Goal: Task Accomplishment & Management: Manage account settings

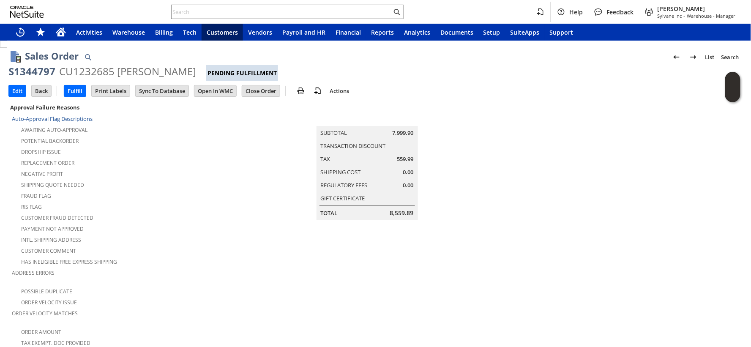
scroll to position [506, 0]
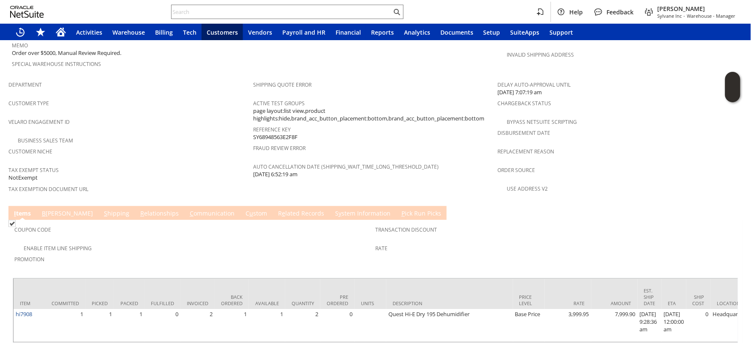
scroll to position [506, 0]
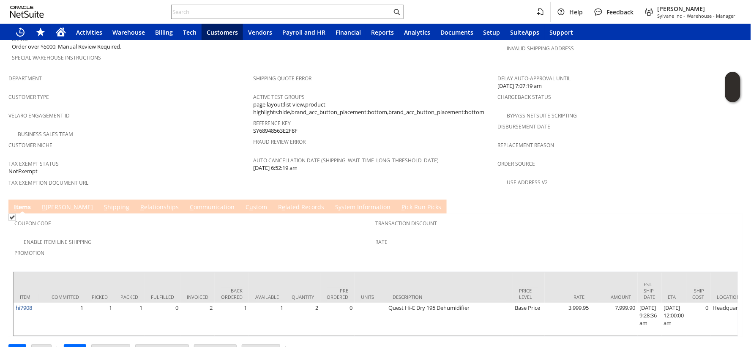
click at [166, 128] on div "Business Sales Team" at bounding box center [130, 133] width 245 height 10
click at [282, 203] on span "e" at bounding box center [283, 207] width 3 height 8
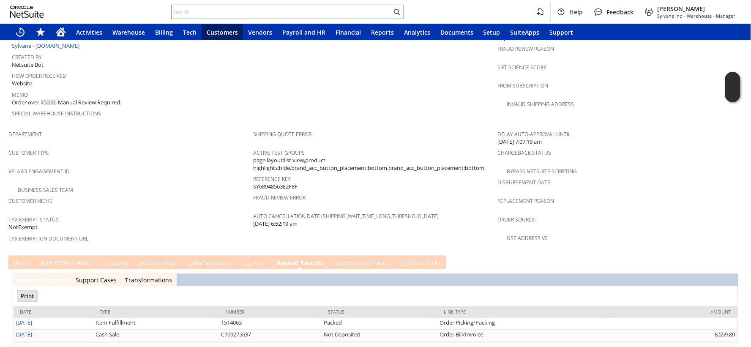
scroll to position [0, 0]
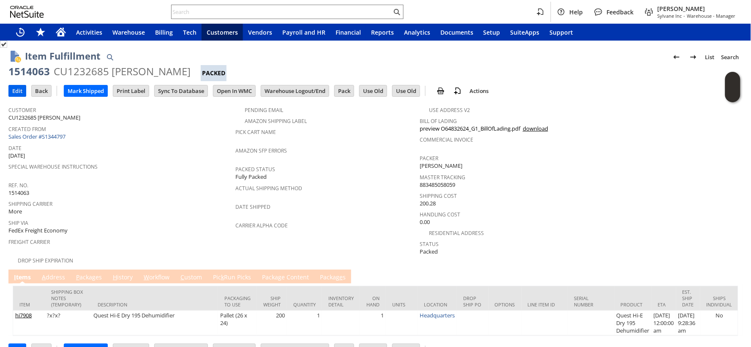
click at [19, 91] on input "Edit" at bounding box center [17, 90] width 17 height 11
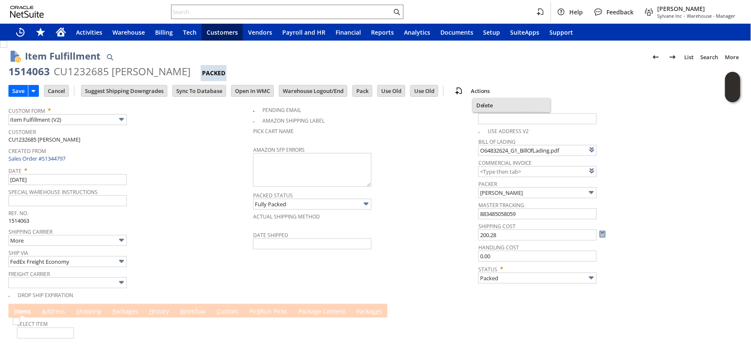
click at [489, 104] on span "Delete" at bounding box center [511, 105] width 71 height 8
